Goal: Information Seeking & Learning: Learn about a topic

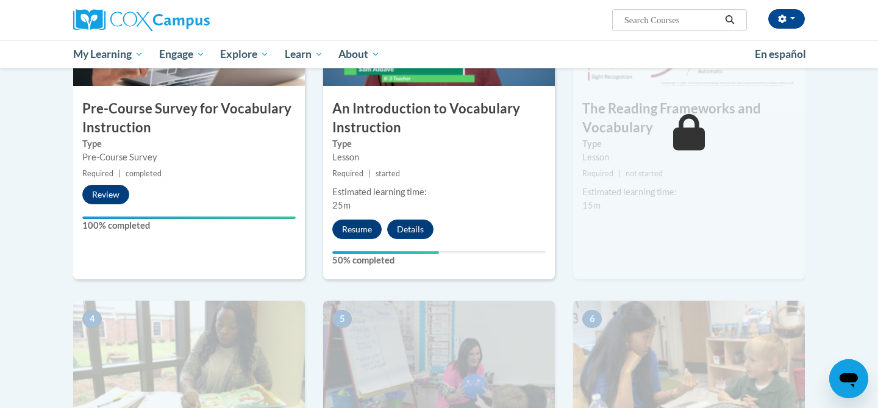
scroll to position [371, 0]
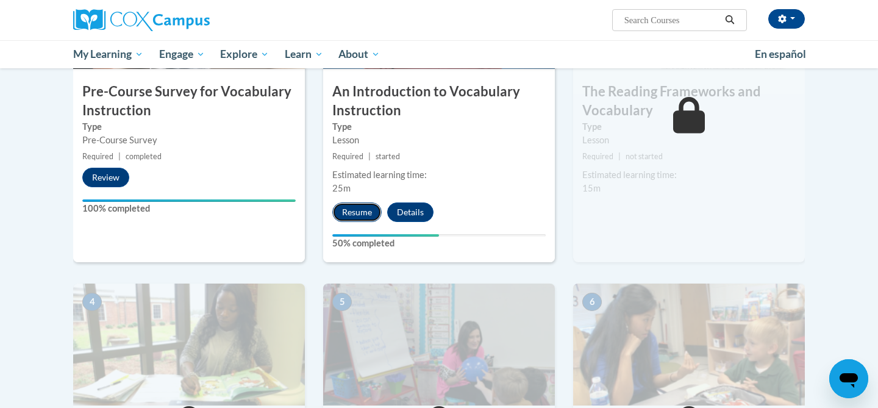
click at [365, 215] on button "Resume" at bounding box center [356, 212] width 49 height 20
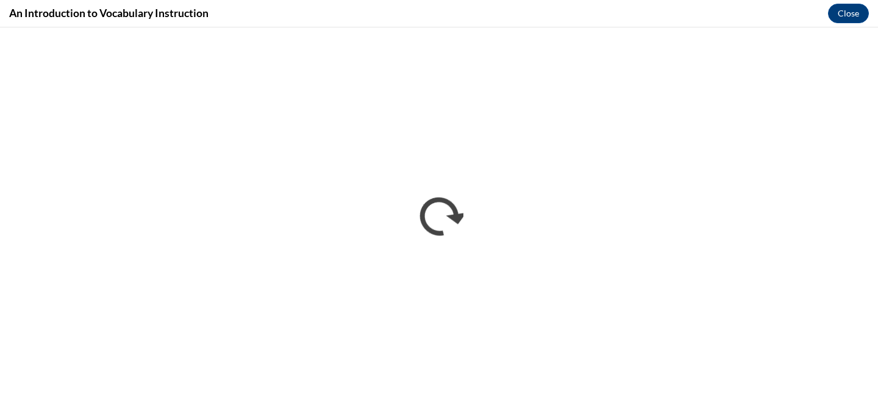
scroll to position [0, 0]
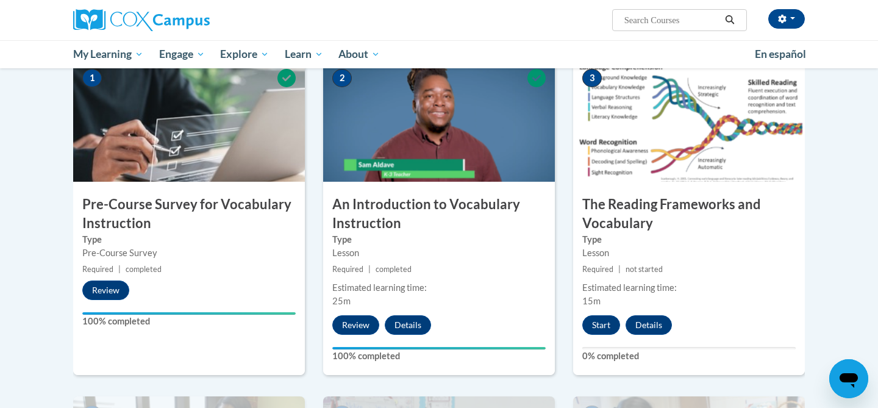
scroll to position [261, 0]
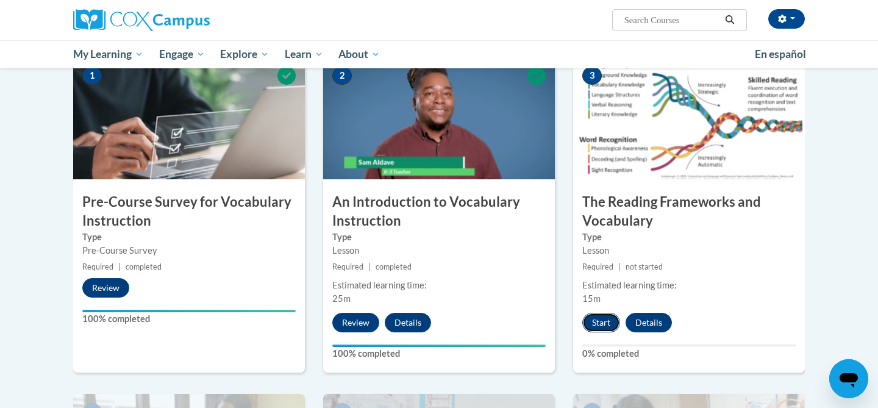
click at [603, 326] on button "Start" at bounding box center [601, 323] width 38 height 20
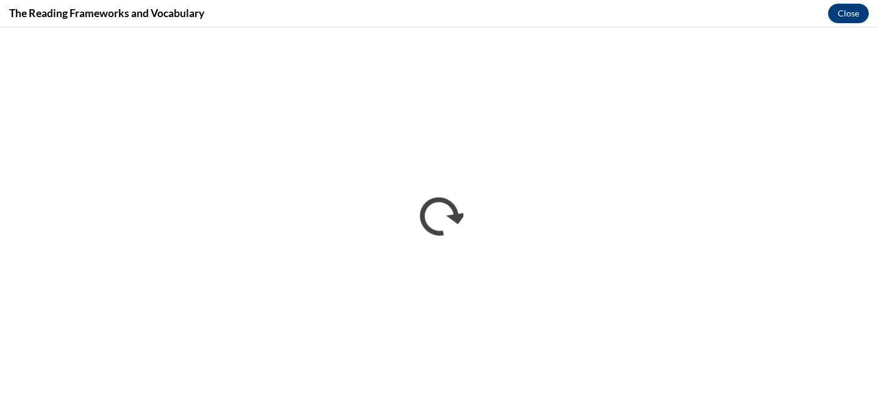
scroll to position [0, 0]
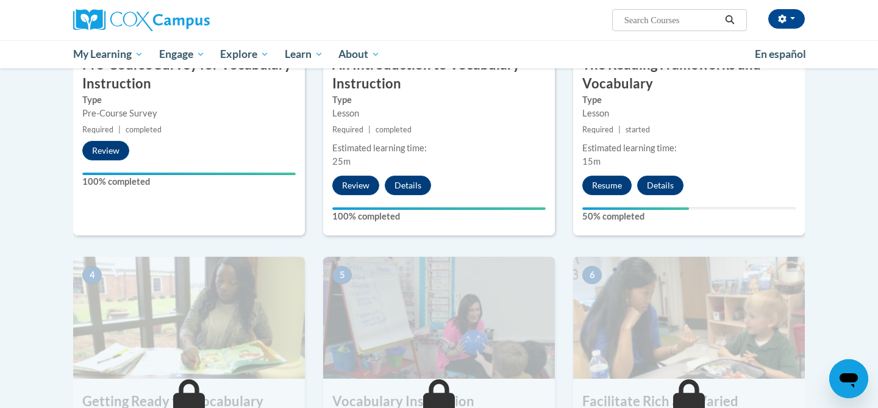
scroll to position [399, 0]
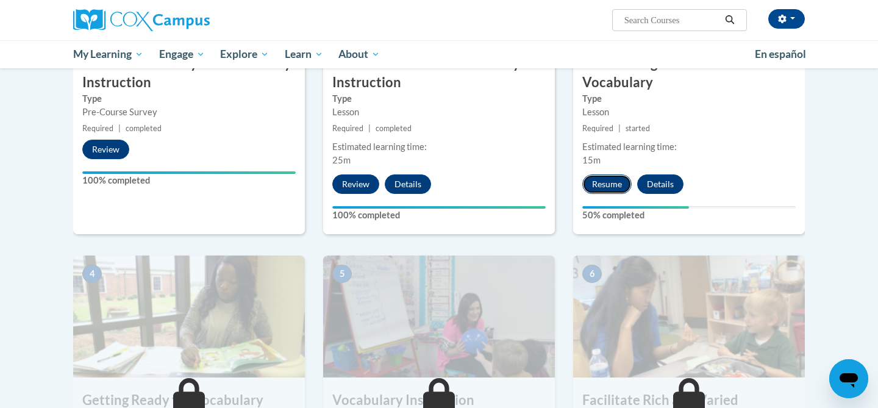
click at [614, 184] on button "Resume" at bounding box center [606, 184] width 49 height 20
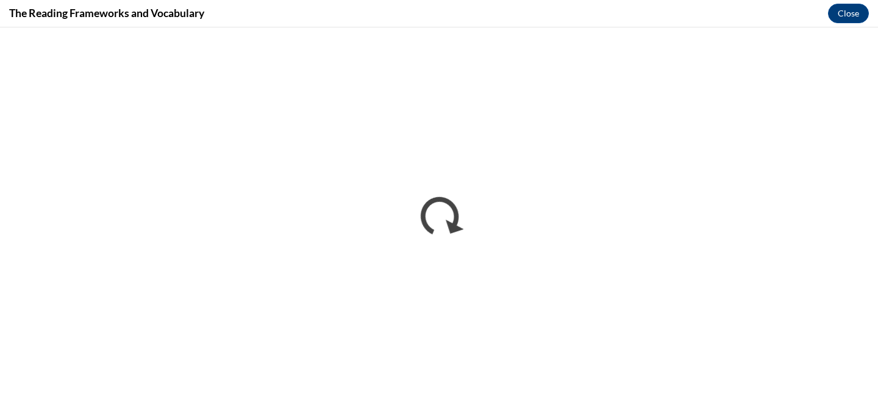
scroll to position [0, 0]
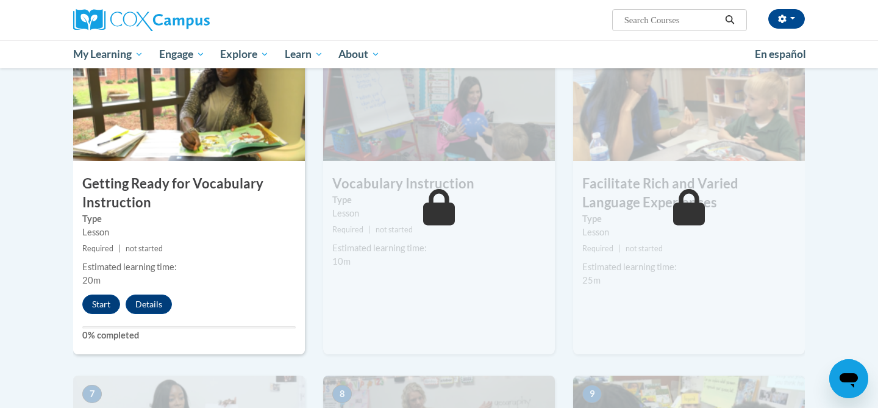
scroll to position [617, 0]
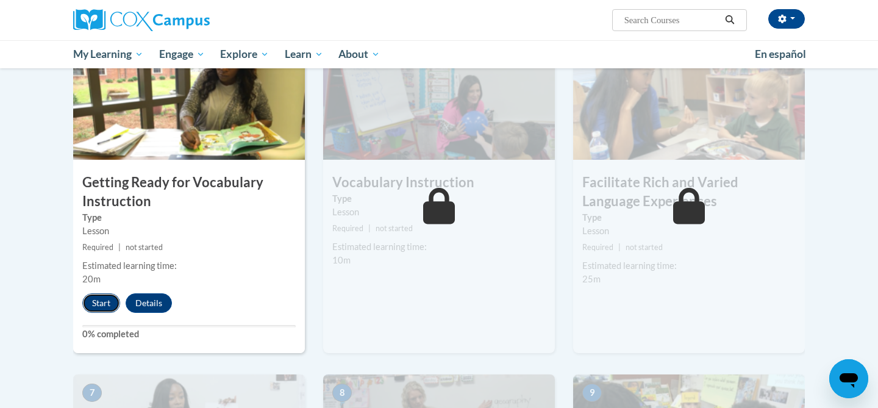
click at [107, 304] on button "Start" at bounding box center [101, 303] width 38 height 20
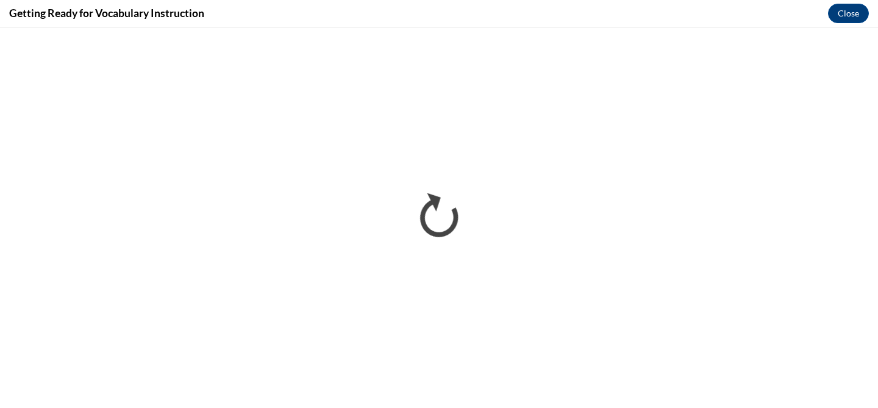
scroll to position [0, 0]
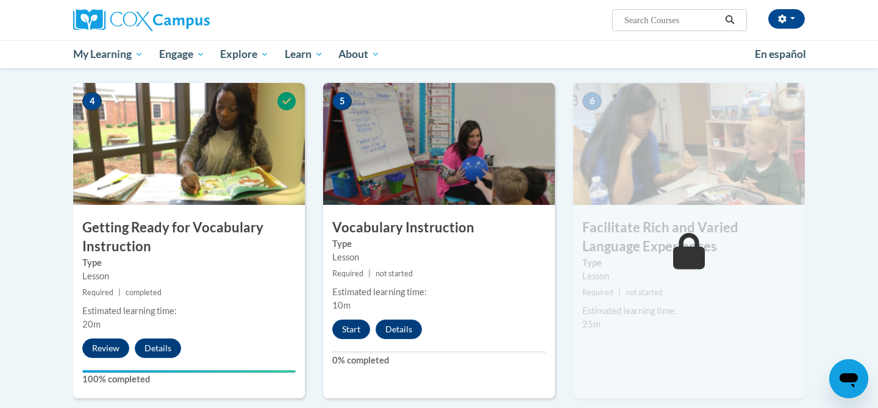
scroll to position [575, 0]
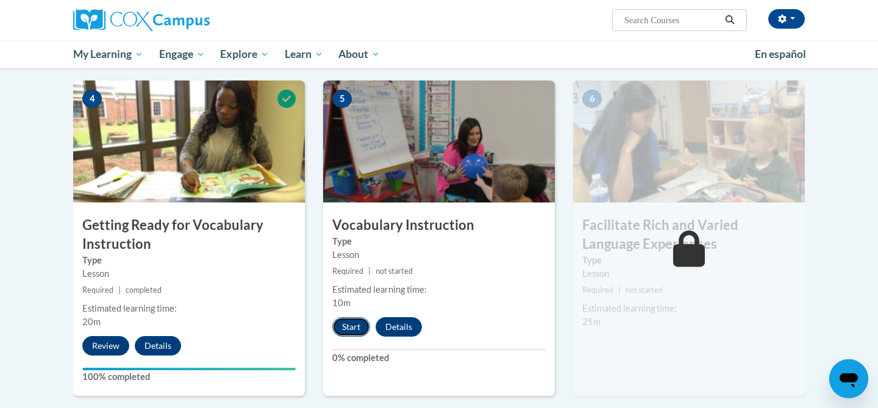
click at [353, 329] on button "Start" at bounding box center [351, 327] width 38 height 20
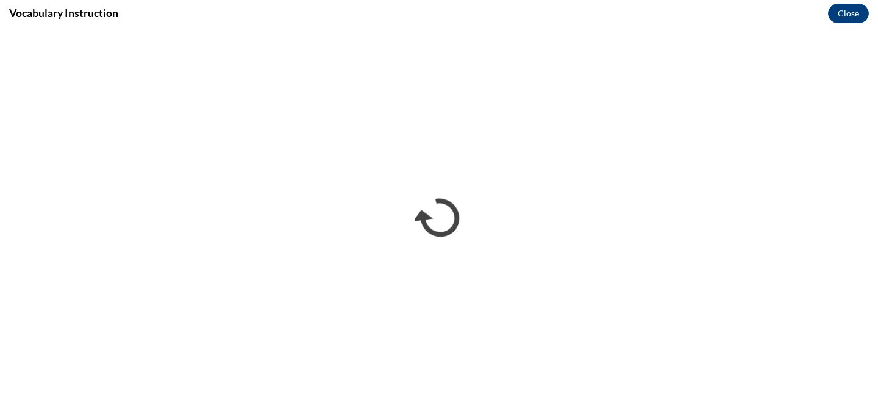
scroll to position [0, 0]
